Goal: Task Accomplishment & Management: Manage account settings

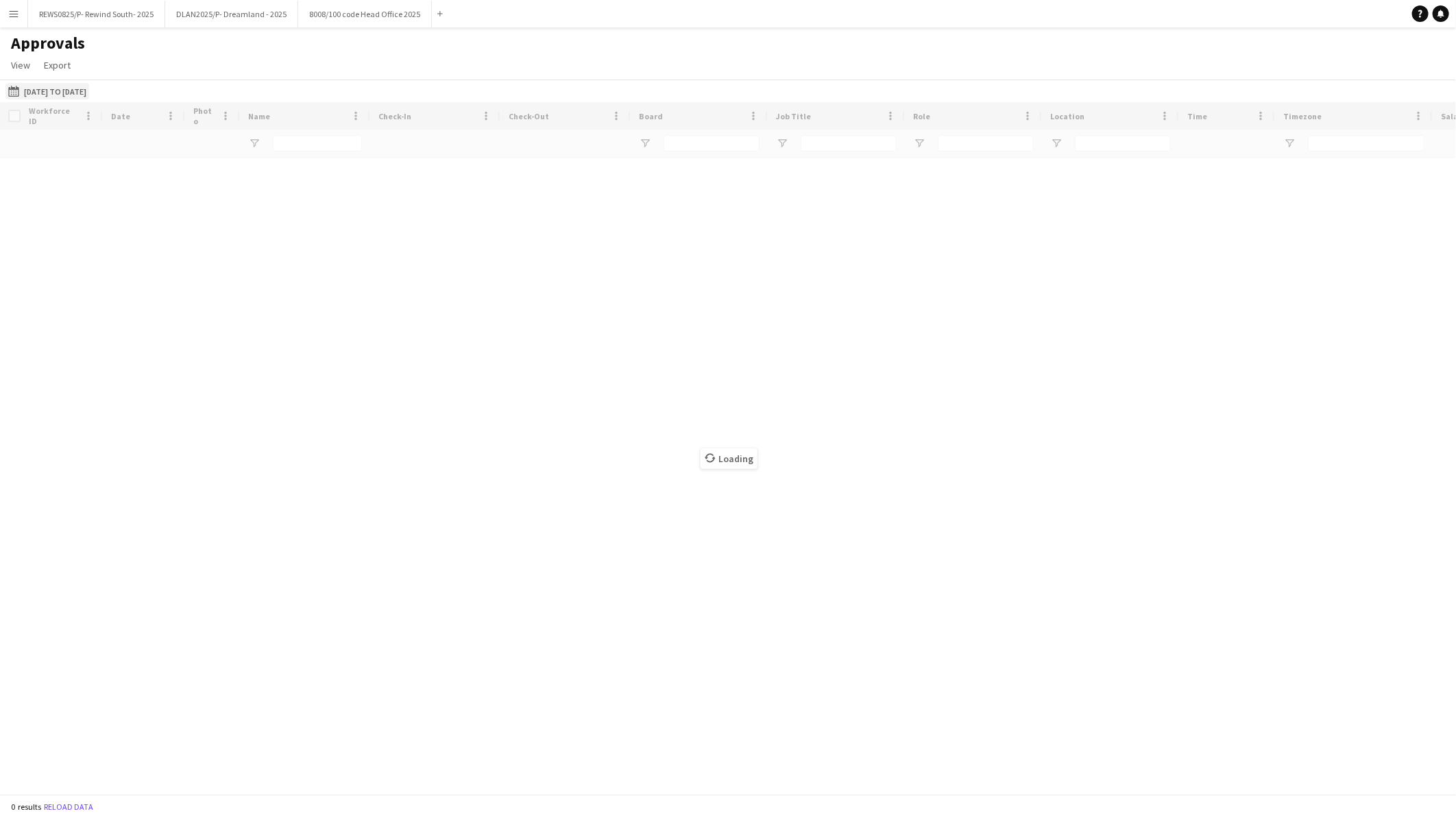
click at [78, 91] on button "[DATE] to [DATE] [DATE] to [DATE]" at bounding box center [47, 91] width 84 height 16
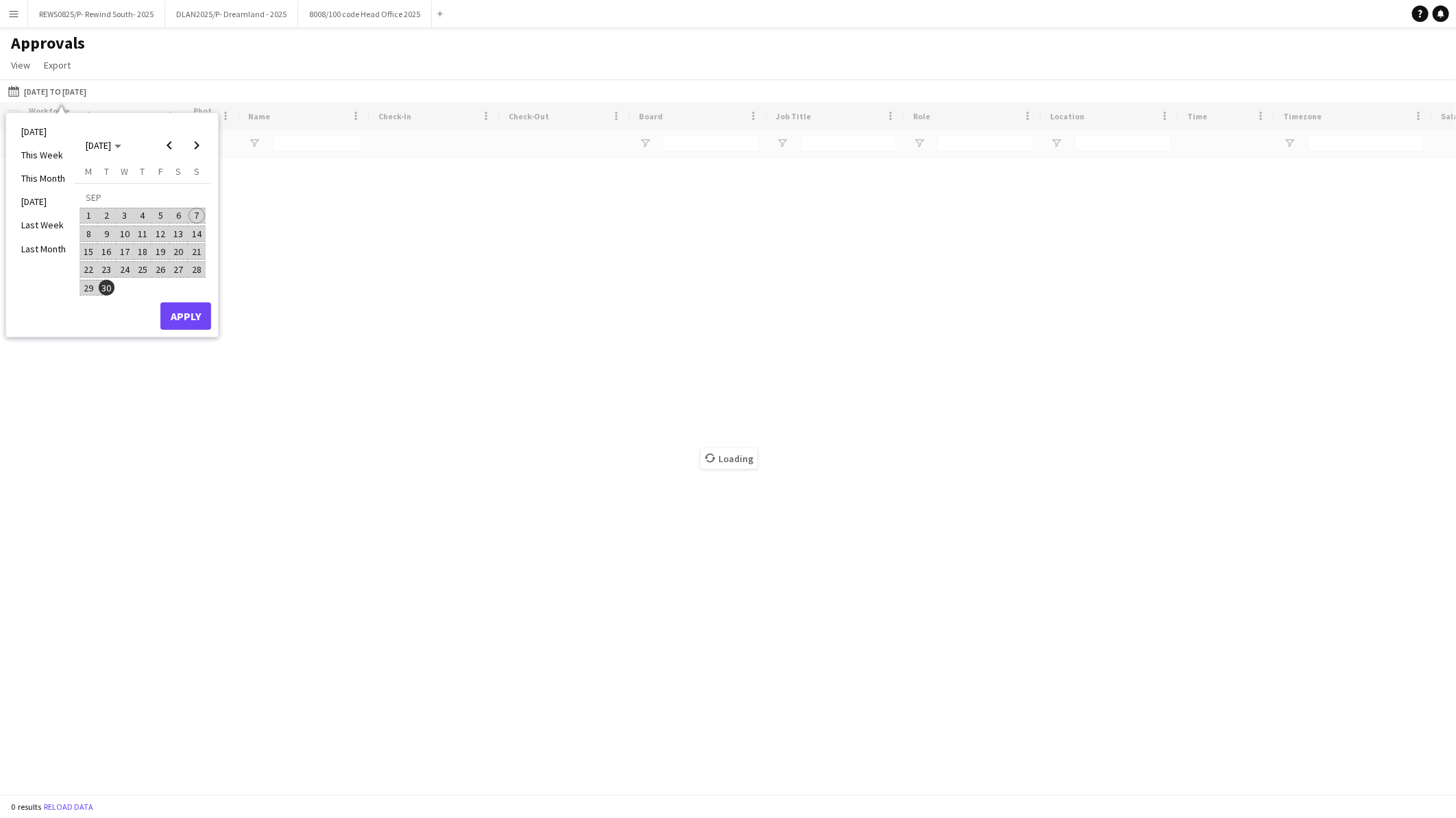
click at [88, 230] on span "8" at bounding box center [88, 234] width 16 height 16
click at [108, 282] on span "30" at bounding box center [106, 288] width 16 height 16
click at [186, 316] on button "Apply" at bounding box center [186, 316] width 51 height 27
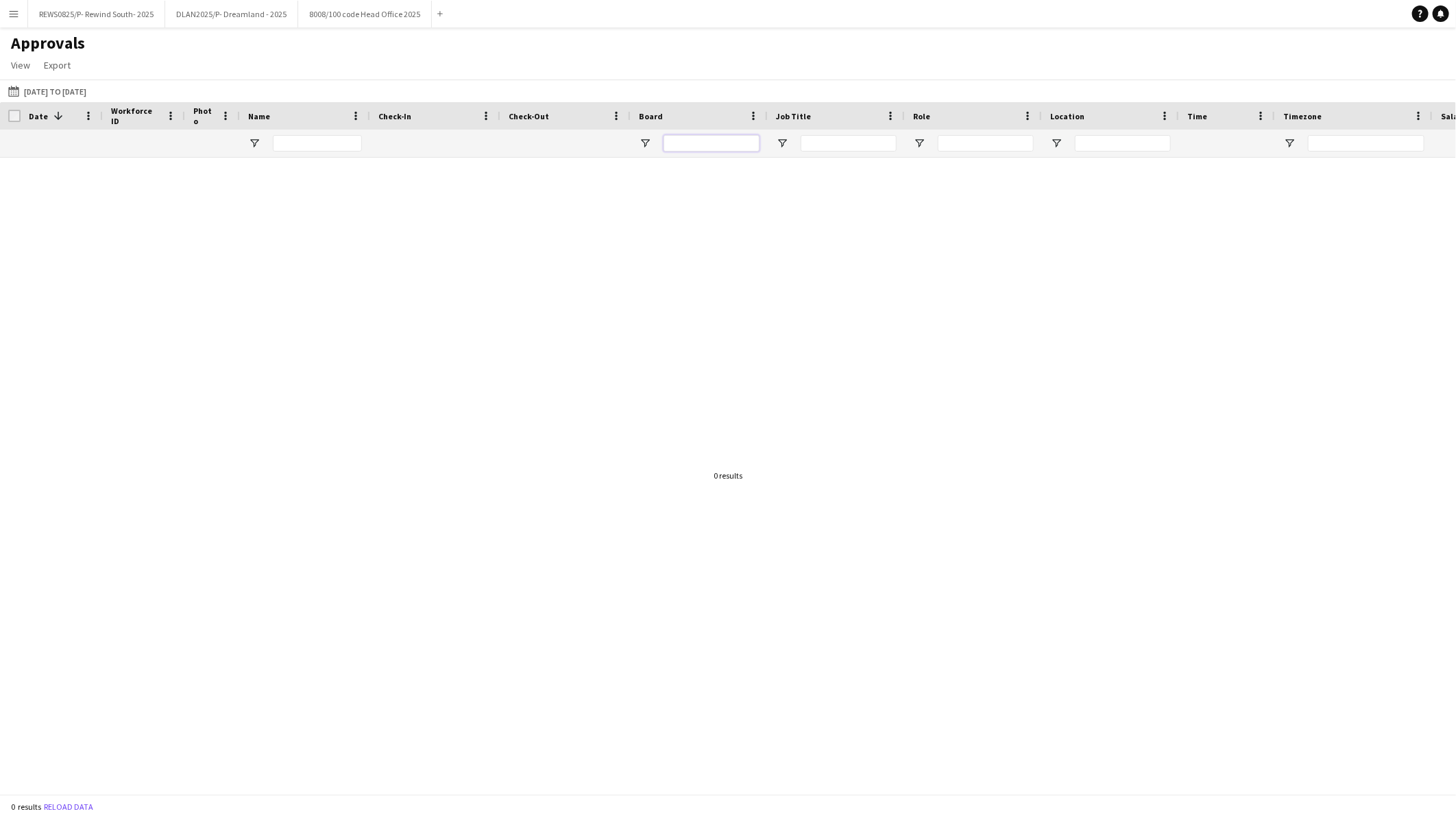
click at [745, 146] on input "Board Filter Input" at bounding box center [711, 143] width 96 height 16
type input "***"
click at [11, 12] on app-icon "Menu" at bounding box center [13, 13] width 11 height 11
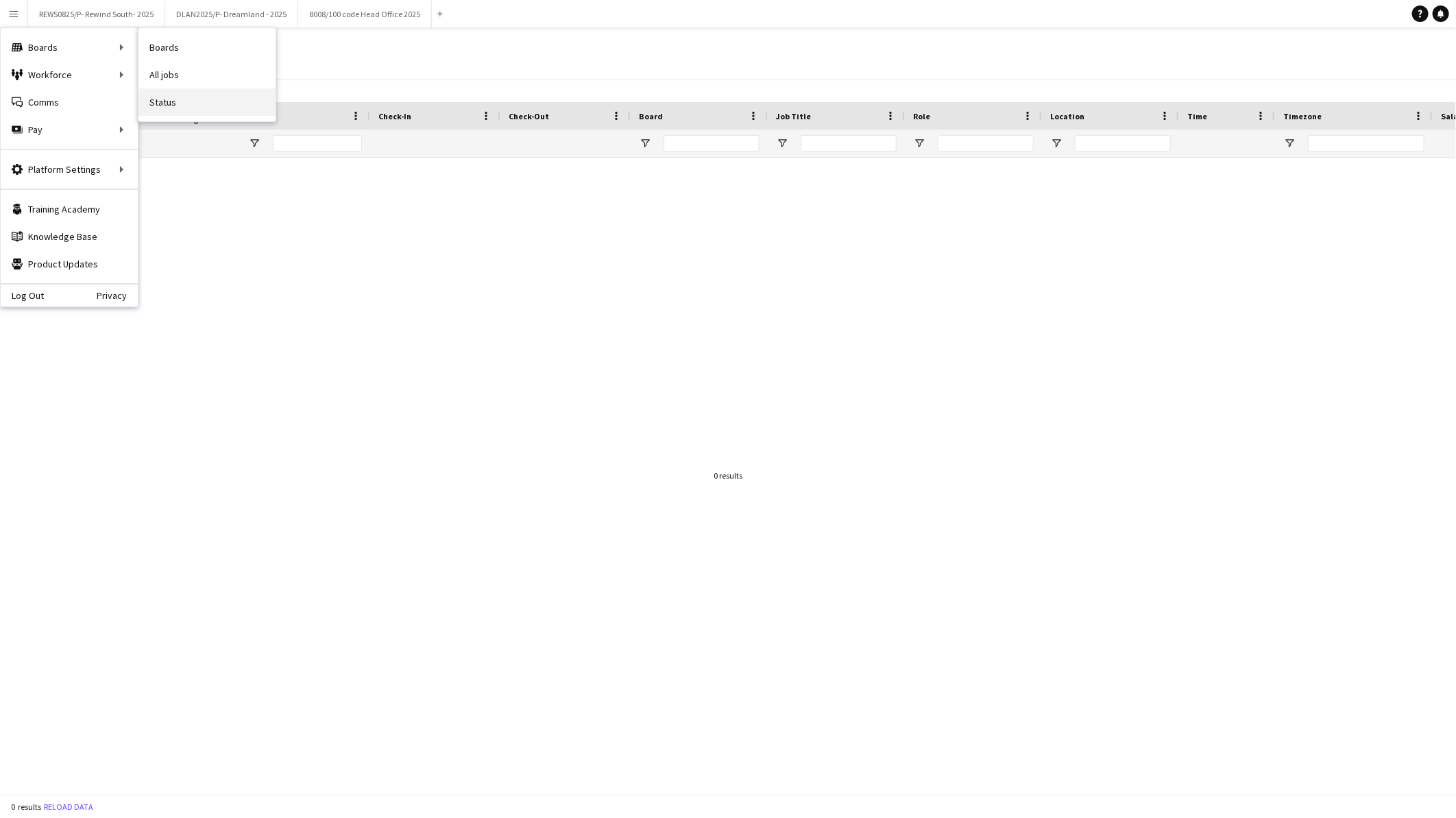
click at [181, 100] on link "Status" at bounding box center [206, 102] width 137 height 27
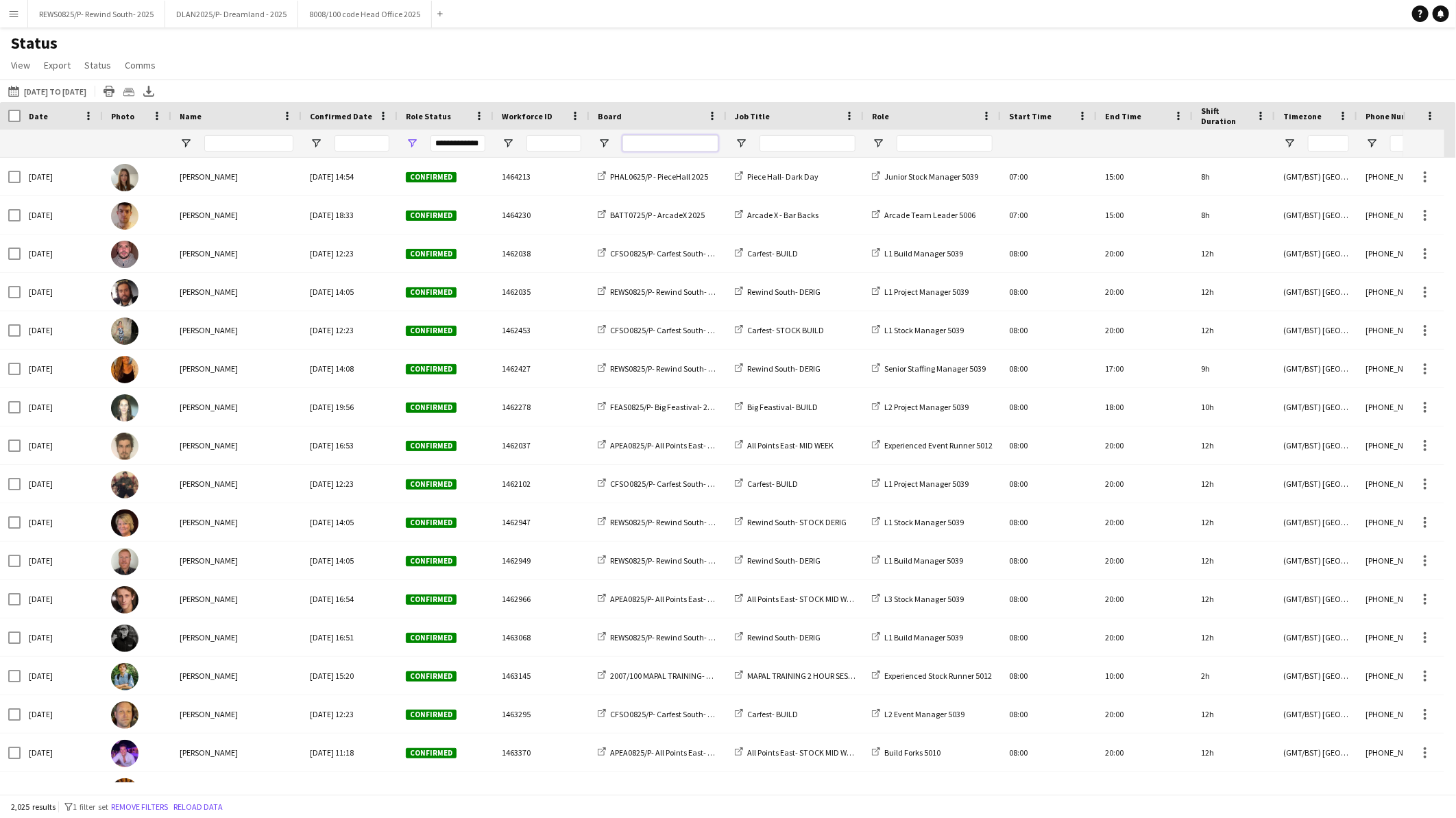
click at [702, 138] on input "Board Filter Input" at bounding box center [671, 143] width 96 height 16
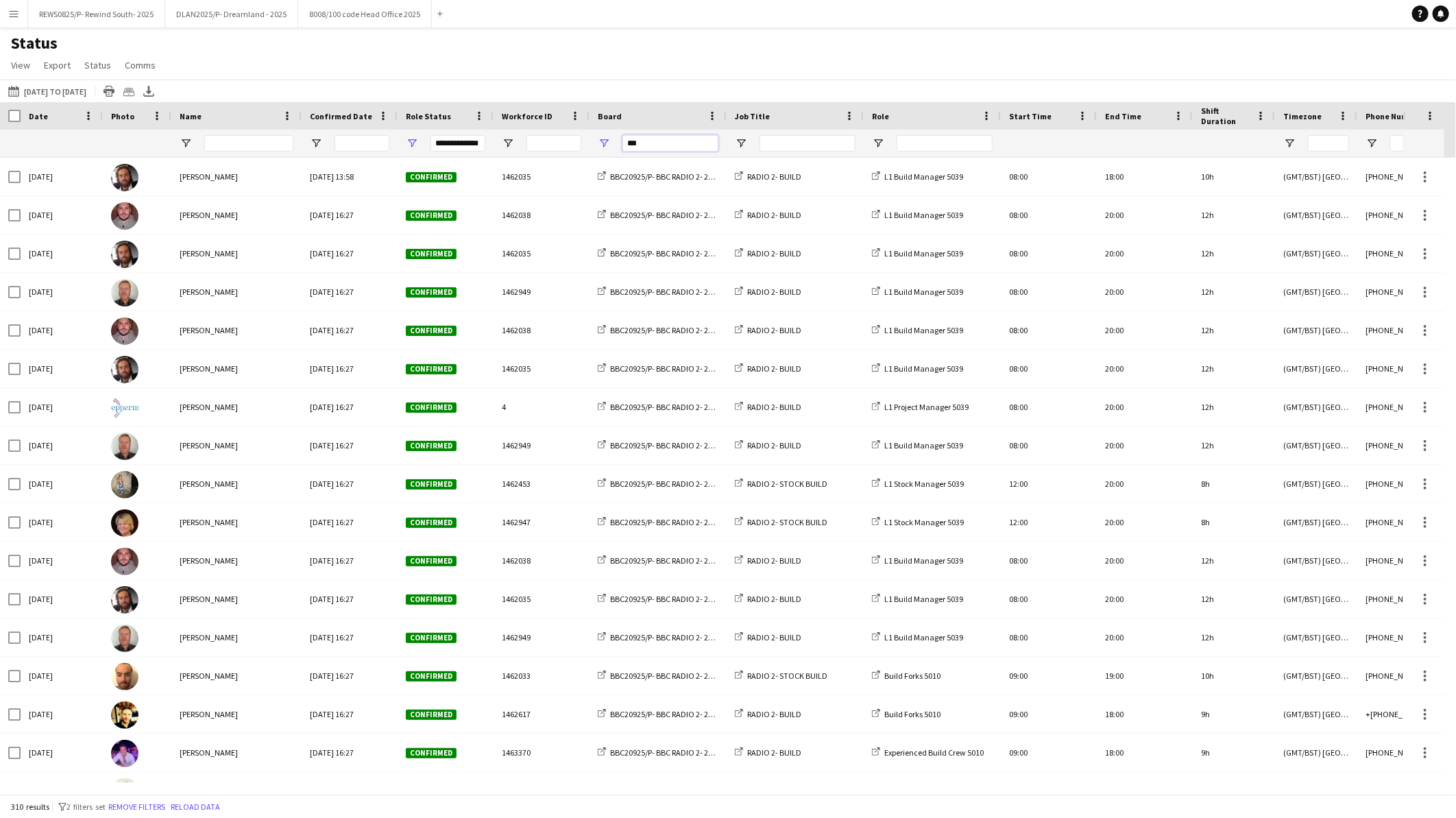
type input "***"
click at [406, 138] on span "Open Filter Menu" at bounding box center [412, 143] width 13 height 13
click at [399, 84] on div "This Week [DATE] to [DATE] [DATE] This Week This Month [DATE] Last Week Last Mo…" at bounding box center [728, 91] width 1456 height 23
click at [35, 86] on button "This Week [DATE] to [DATE]" at bounding box center [47, 91] width 84 height 16
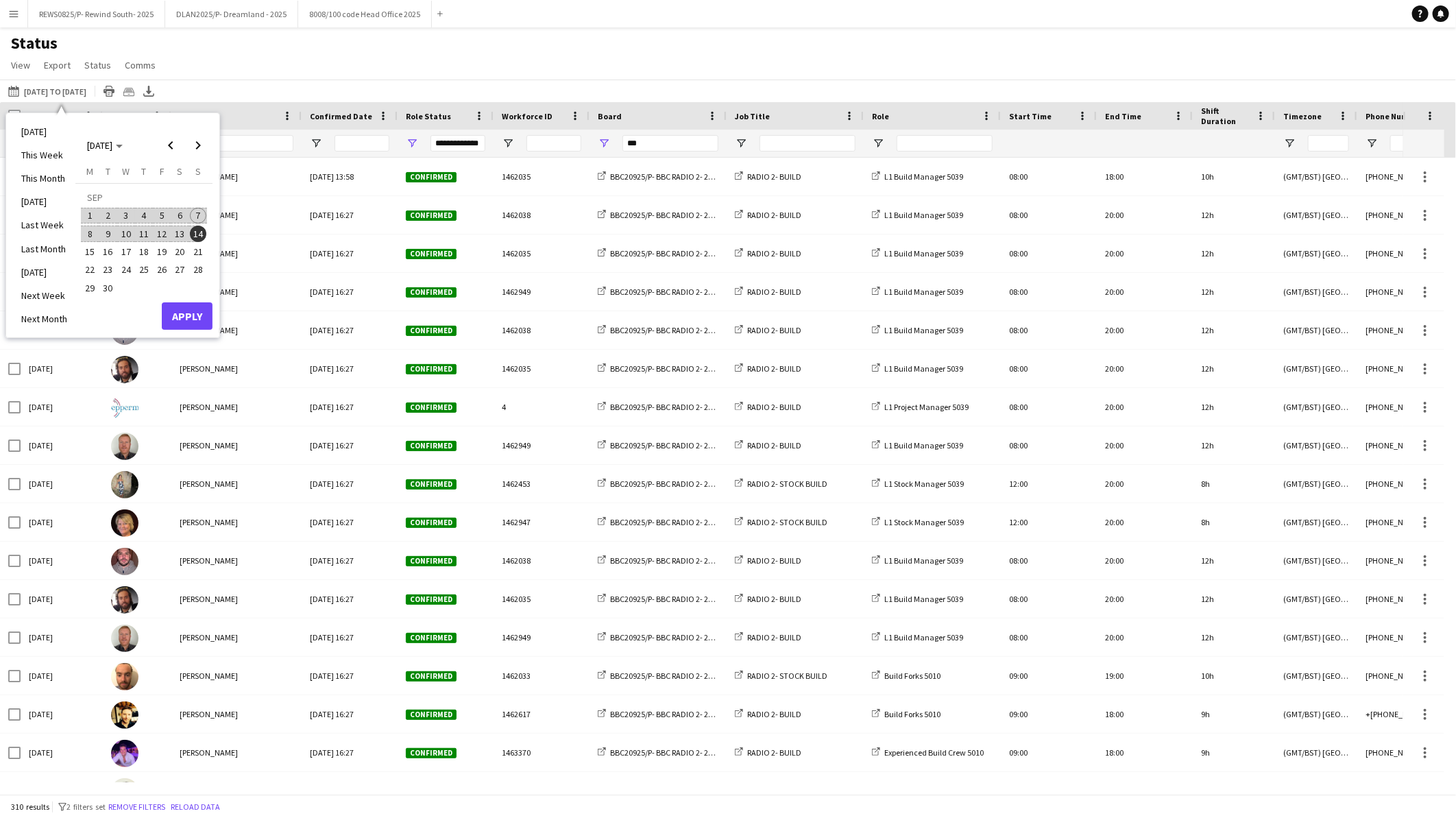
click at [91, 229] on span "8" at bounding box center [89, 234] width 16 height 16
click at [206, 268] on button "28" at bounding box center [198, 269] width 18 height 18
click at [193, 312] on button "Apply" at bounding box center [187, 316] width 51 height 27
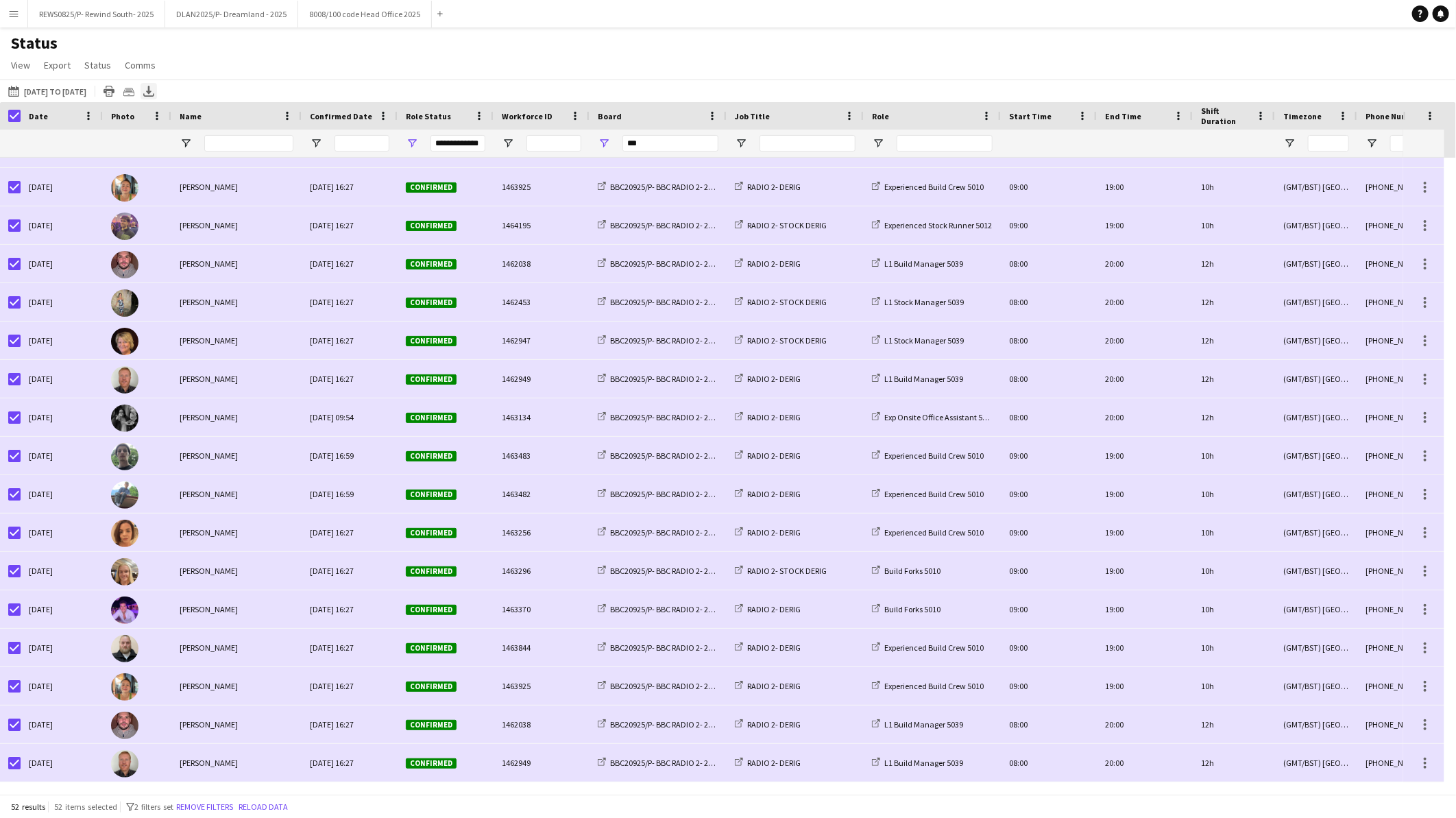
click at [157, 88] on div "Export XLSX" at bounding box center [149, 91] width 16 height 16
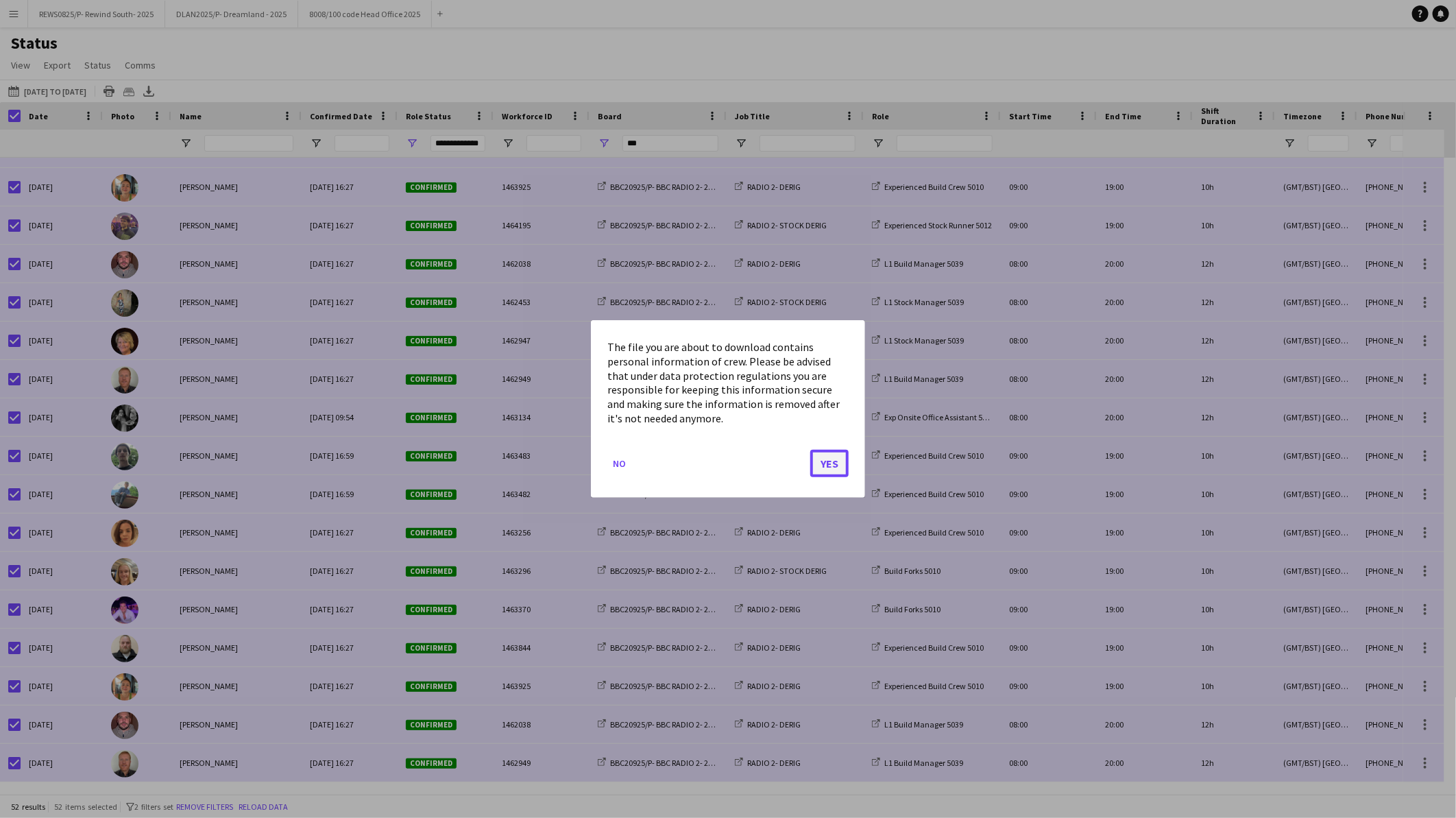
click at [821, 461] on button "Yes" at bounding box center [830, 463] width 38 height 27
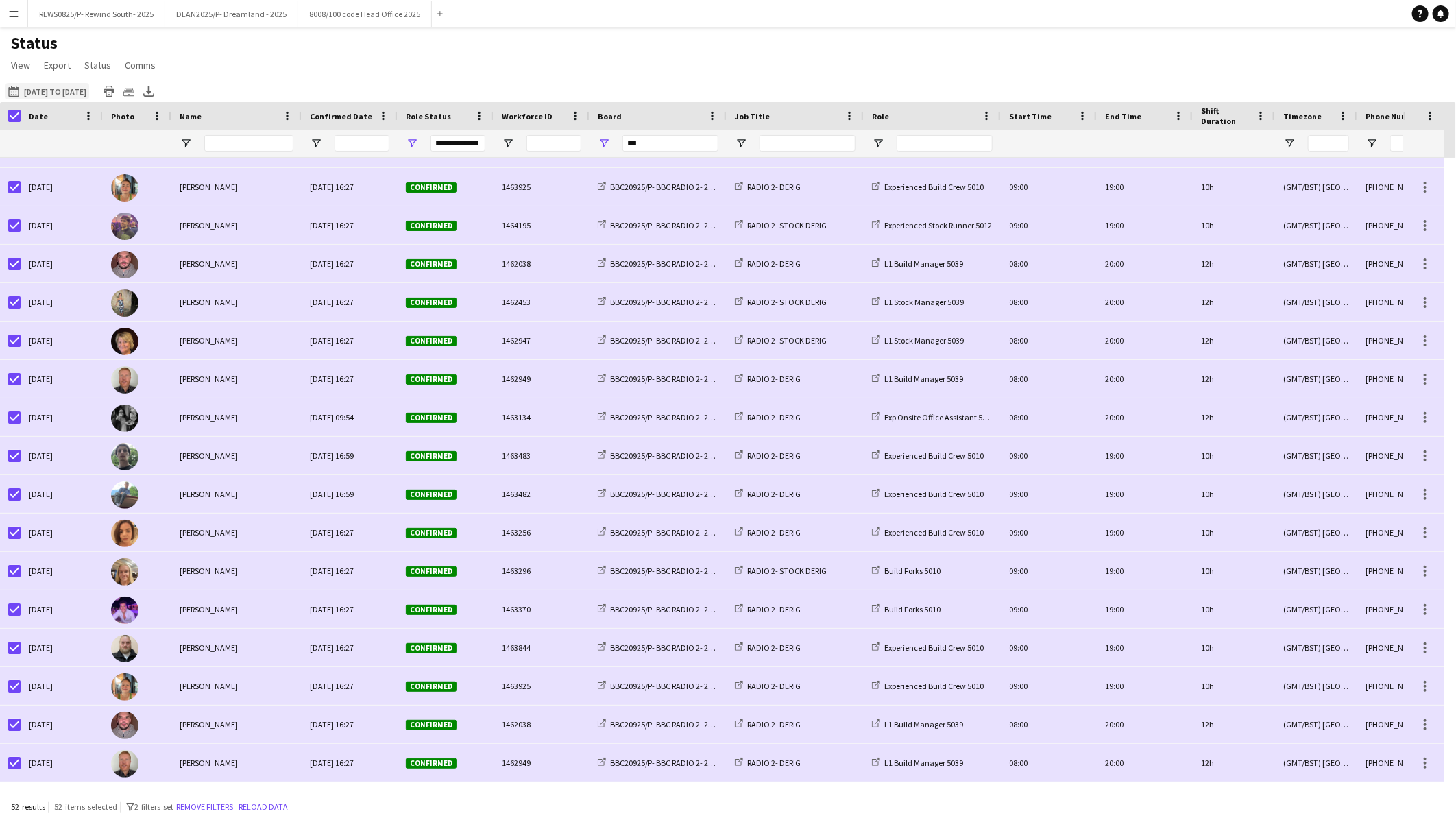
click at [42, 88] on button "This Week [DATE] to [DATE]" at bounding box center [47, 91] width 84 height 16
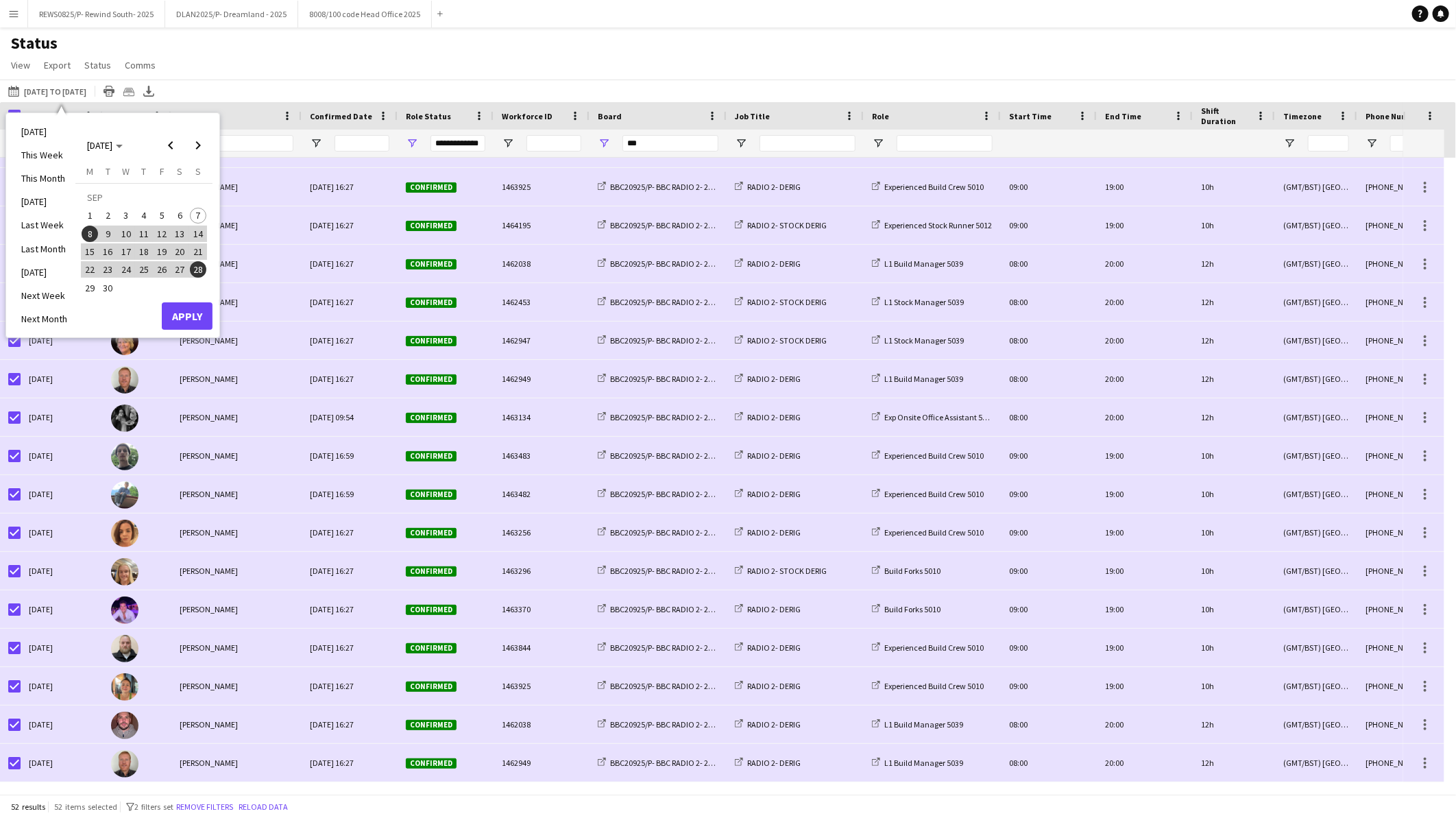
click at [201, 213] on span "7" at bounding box center [198, 216] width 16 height 16
click at [196, 266] on span "28" at bounding box center [198, 269] width 16 height 16
click at [199, 321] on button "Apply" at bounding box center [187, 316] width 51 height 27
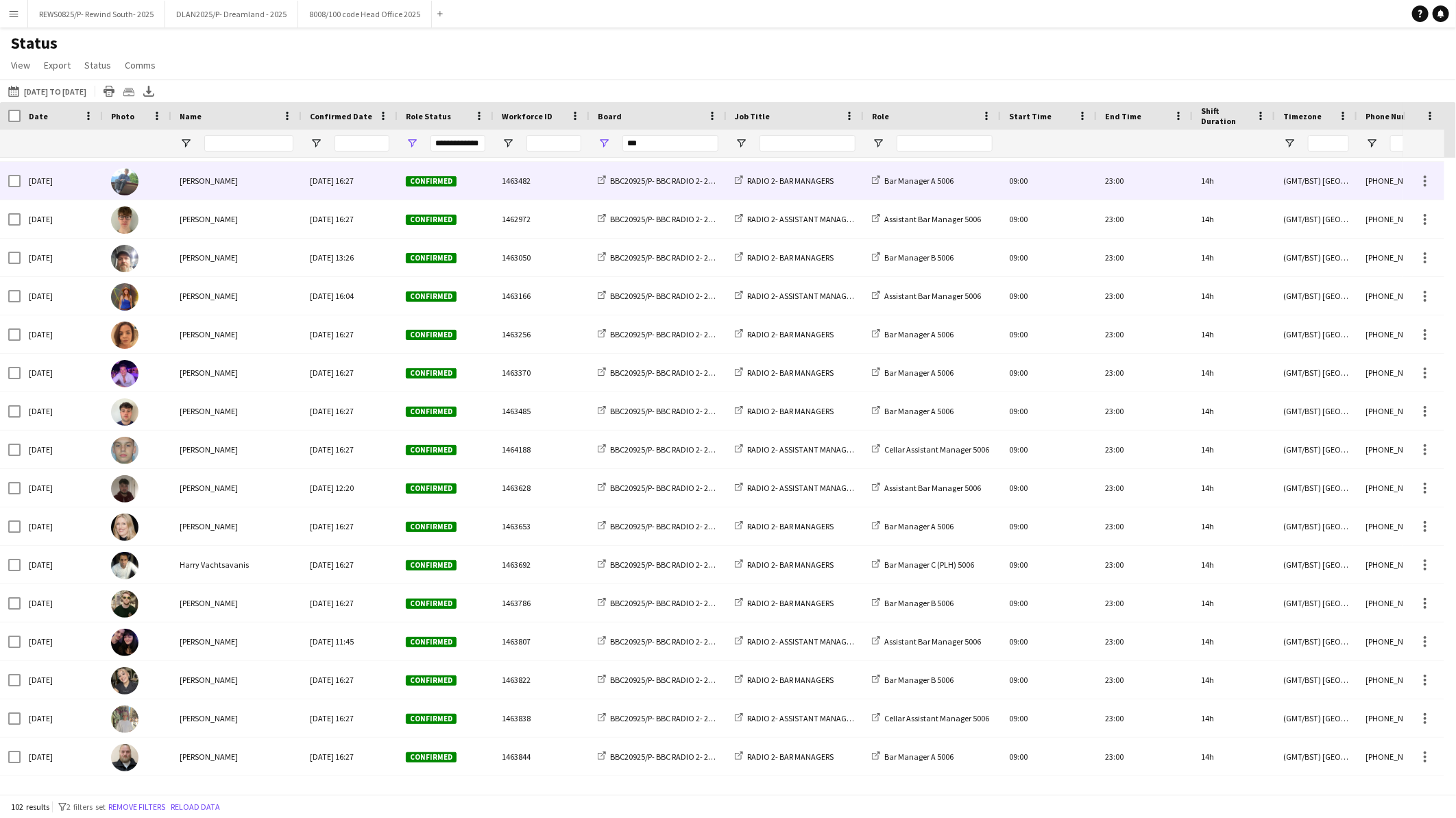
scroll to position [248, 0]
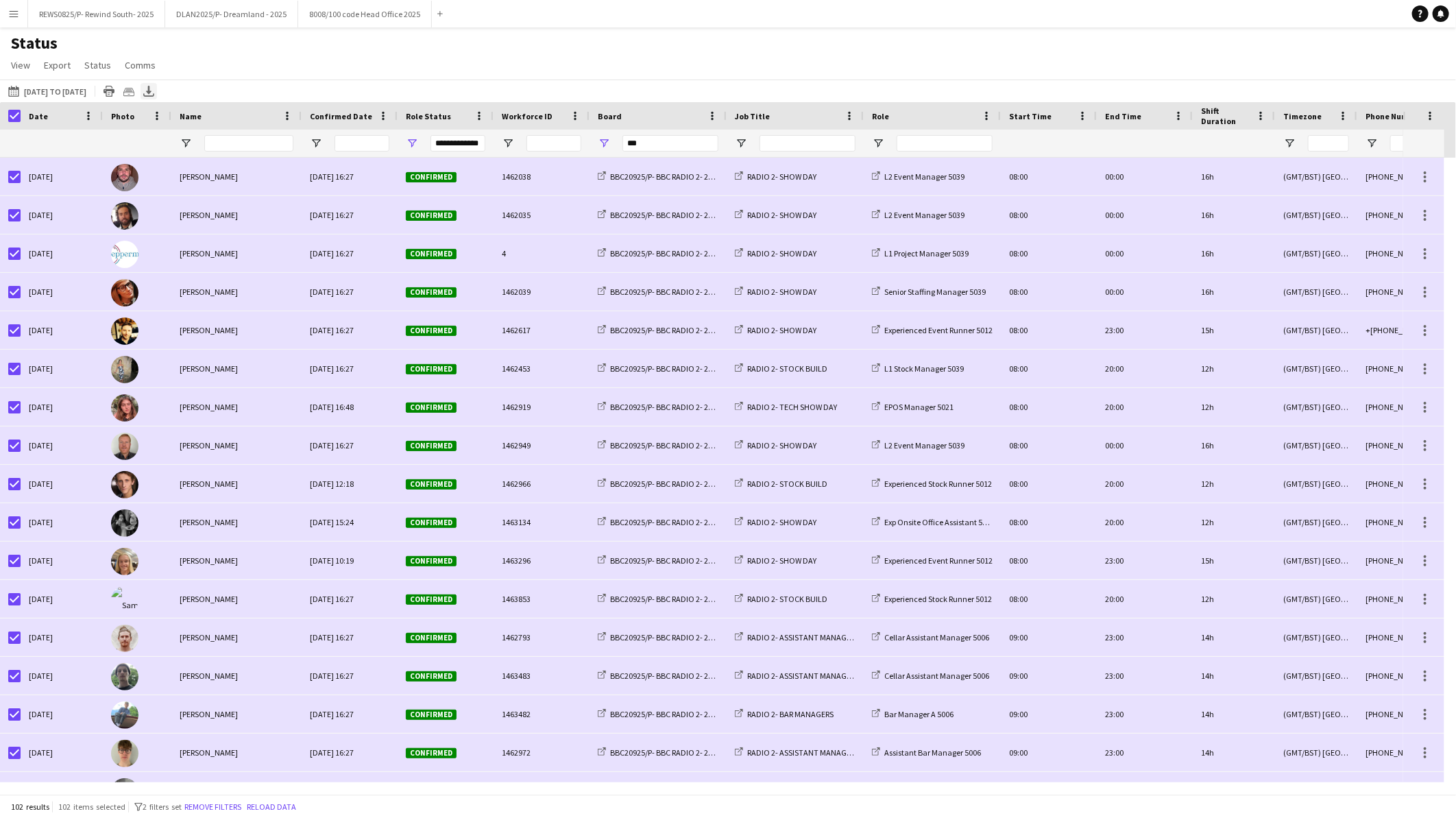
click at [152, 90] on icon at bounding box center [148, 89] width 5 height 8
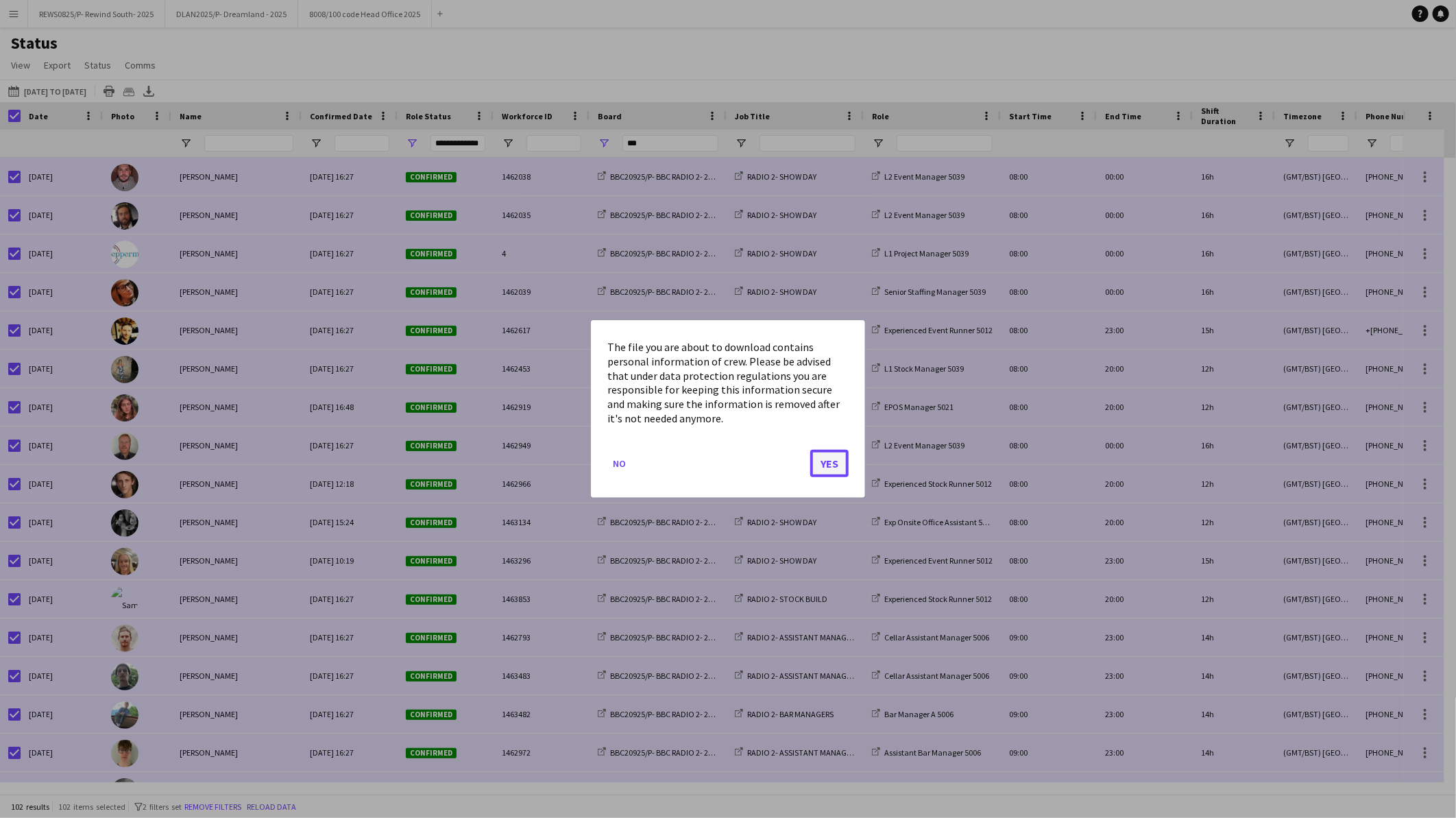
click at [827, 462] on button "Yes" at bounding box center [830, 463] width 38 height 27
